Goal: Entertainment & Leisure: Consume media (video, audio)

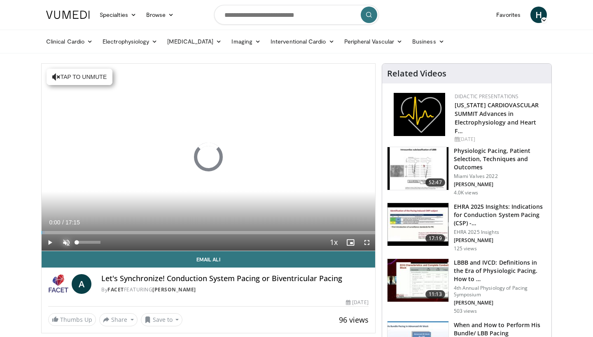
click at [66, 242] on span "Video Player" at bounding box center [66, 243] width 16 height 16
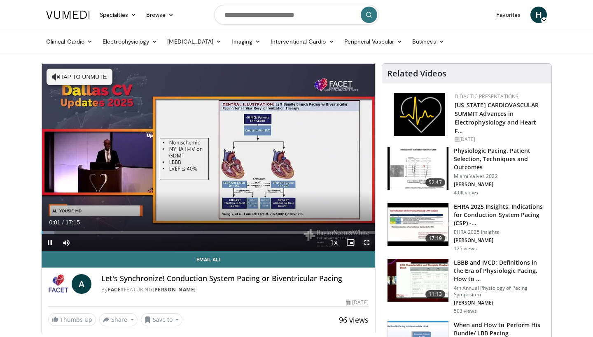
click at [367, 242] on span "Video Player" at bounding box center [366, 243] width 16 height 16
